Goal: Entertainment & Leisure: Consume media (video, audio)

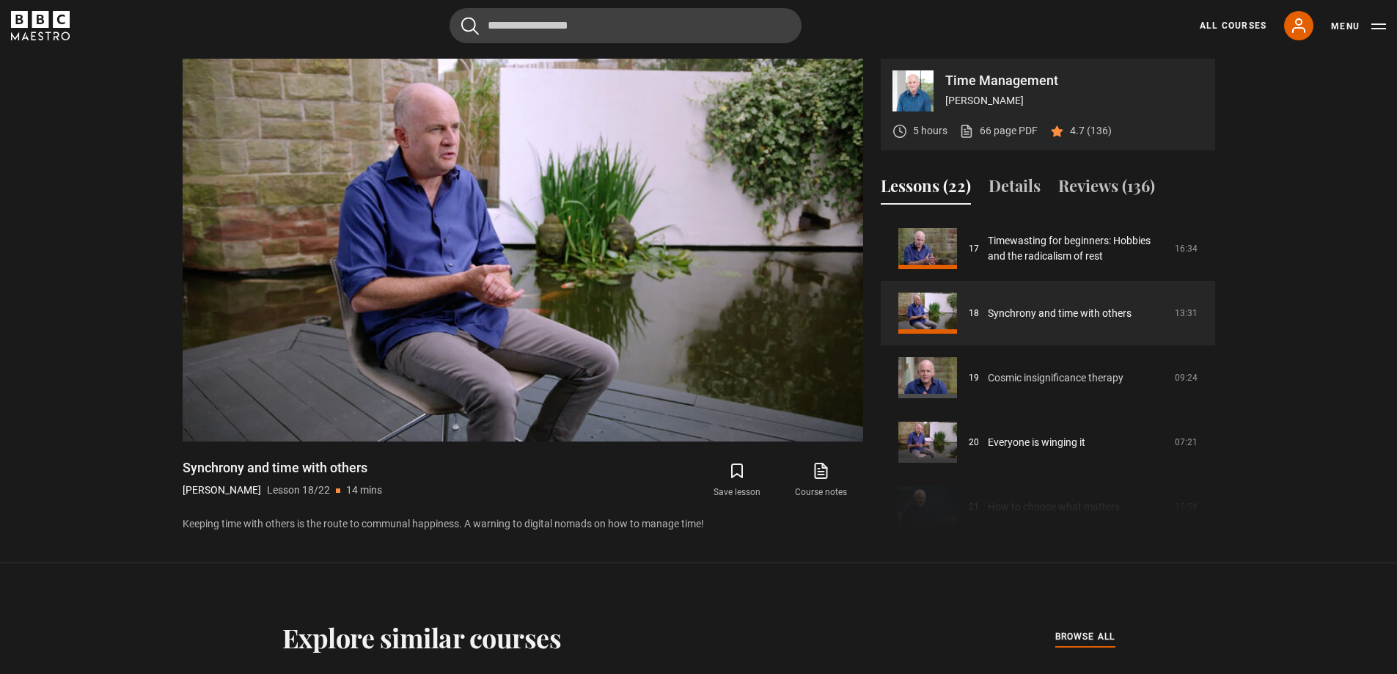
click at [1110, 376] on link "Cosmic insignificance therapy" at bounding box center [1056, 377] width 136 height 15
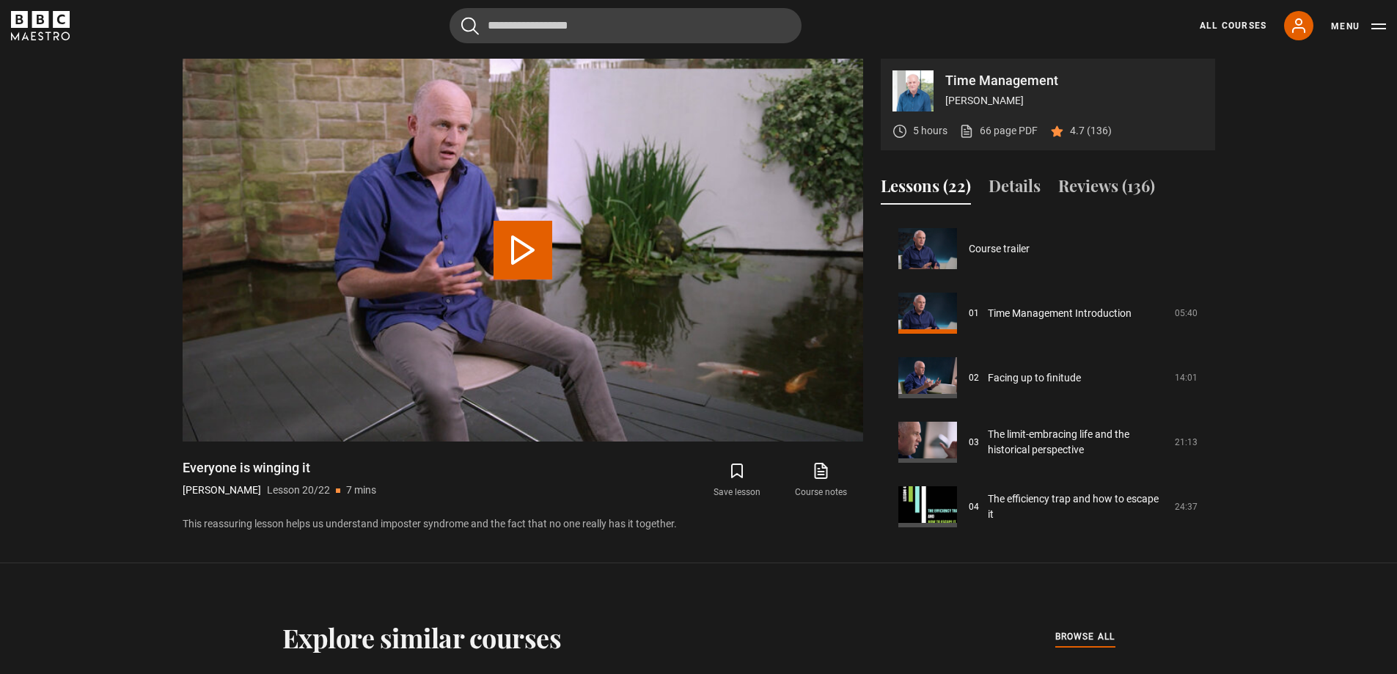
scroll to position [1168, 0]
